Goal: Navigation & Orientation: Find specific page/section

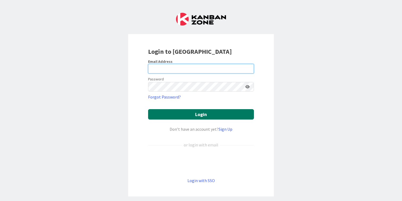
type input "[PERSON_NAME][EMAIL_ADDRESS][DOMAIN_NAME]"
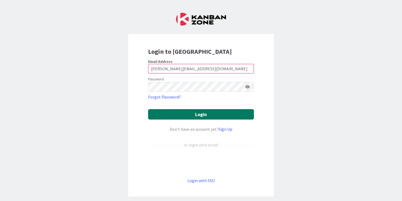
click at [199, 115] on button "Login" at bounding box center [201, 114] width 106 height 10
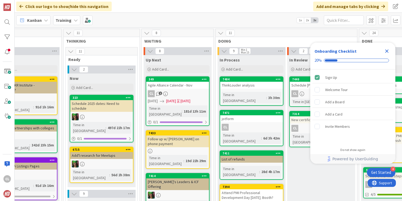
scroll to position [0, 230]
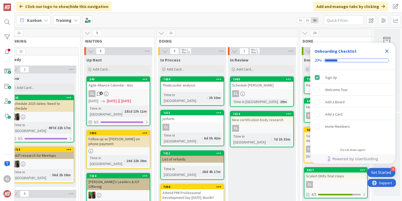
click at [388, 51] on icon "Close Checklist" at bounding box center [386, 51] width 6 height 6
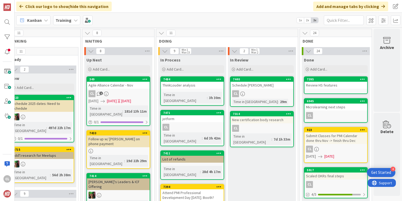
scroll to position [0, 0]
click at [71, 22] on div "Training" at bounding box center [66, 20] width 27 height 10
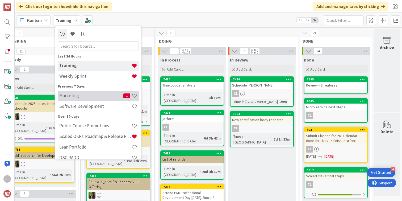
click at [86, 93] on h4 "Marketing" at bounding box center [91, 95] width 64 height 5
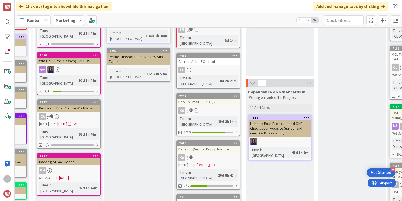
scroll to position [74, 58]
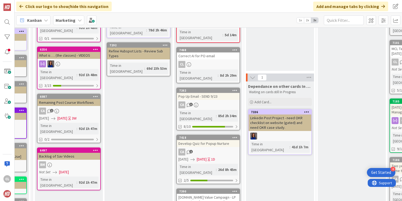
click at [221, 101] on div "CA 3" at bounding box center [208, 104] width 63 height 7
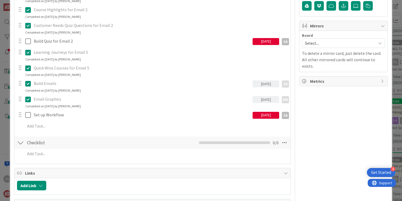
scroll to position [147, 0]
